Goal: Task Accomplishment & Management: Use online tool/utility

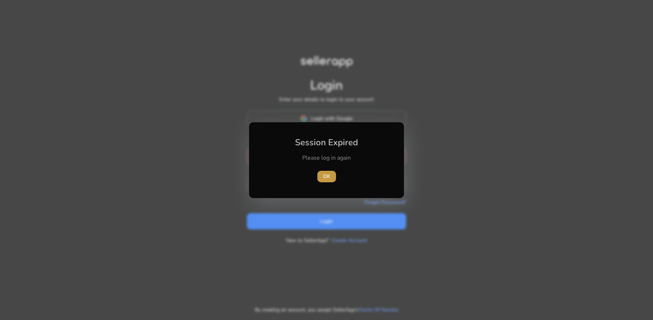
click at [327, 174] on span "OK" at bounding box center [326, 177] width 7 height 8
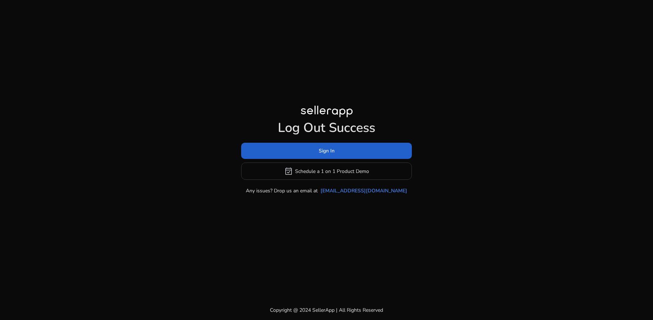
click at [330, 150] on span "Sign In" at bounding box center [327, 151] width 16 height 8
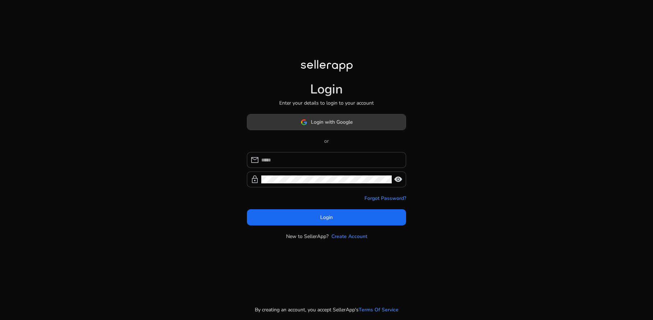
click at [330, 120] on span "Login with Google" at bounding box center [332, 122] width 42 height 8
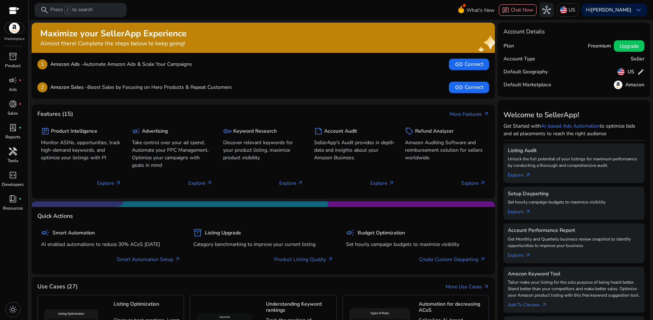
click at [17, 159] on p "Tools" at bounding box center [13, 160] width 11 height 6
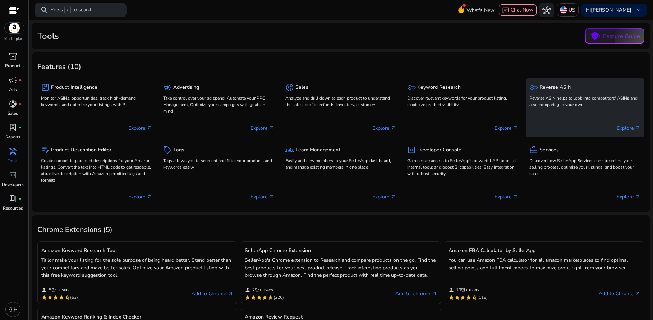
click at [575, 98] on p "Reverse ASIN helps to look into competitors' ASINs and also comparing to your o…" at bounding box center [585, 101] width 111 height 13
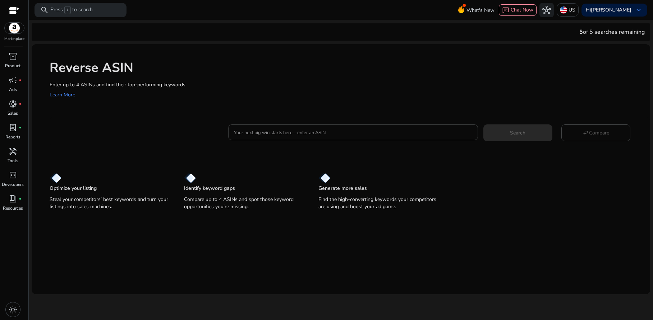
click at [367, 134] on input "Your next big win starts here—enter an ASIN" at bounding box center [353, 132] width 238 height 8
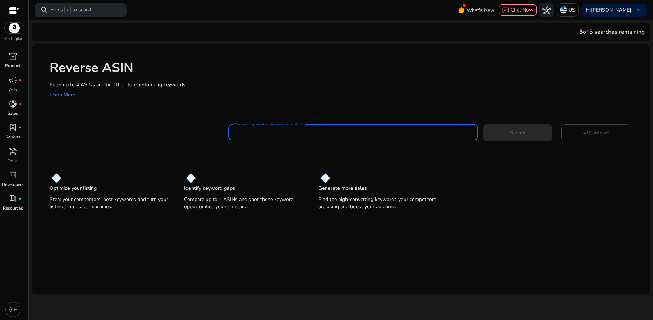
paste input "**********"
type input "**********"
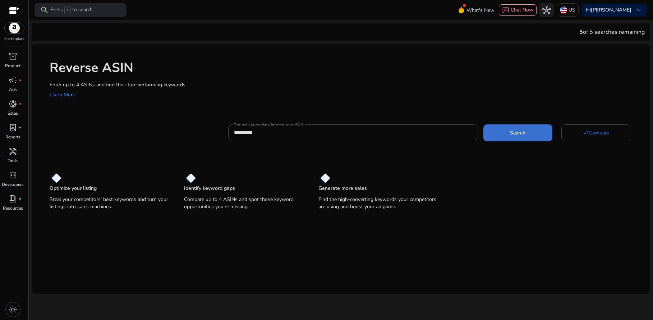
click at [504, 136] on span at bounding box center [518, 132] width 69 height 17
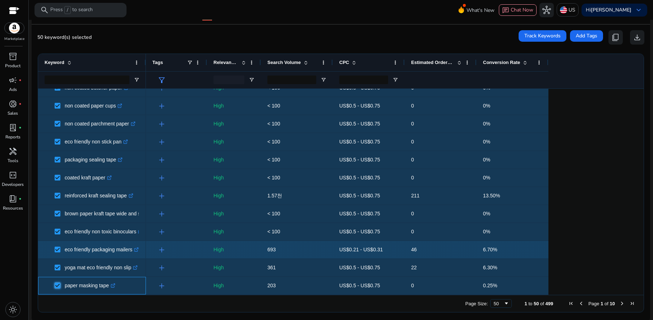
scroll to position [84, 0]
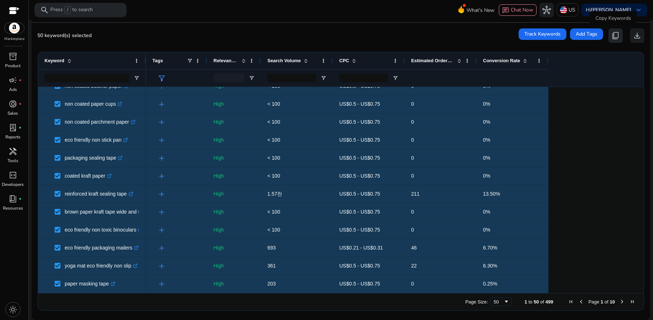
click at [612, 33] on span "content_copy" at bounding box center [616, 35] width 9 height 9
